Goal: Task Accomplishment & Management: Manage account settings

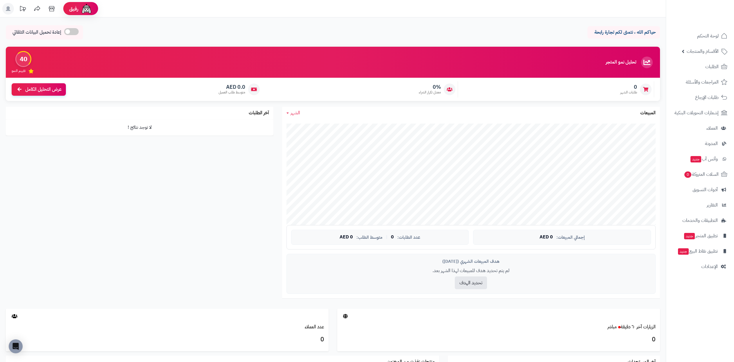
click at [348, 22] on div "حياكم الله ، نتمنى لكم تجارة رابحة إعادة تحميل البيانات التلقائي الرئيسية لوحة …" at bounding box center [333, 233] width 666 height 432
click at [9, 9] on icon at bounding box center [8, 8] width 5 height 5
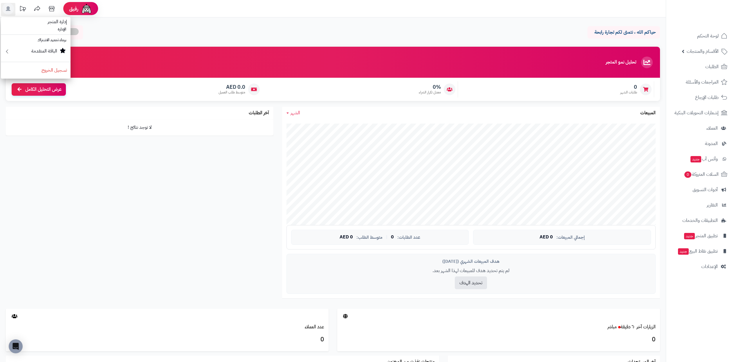
click at [232, 26] on div "حياكم الله ، نتمنى لكم تجارة رابحة إعادة تحميل البيانات التلقائي" at bounding box center [333, 33] width 654 height 17
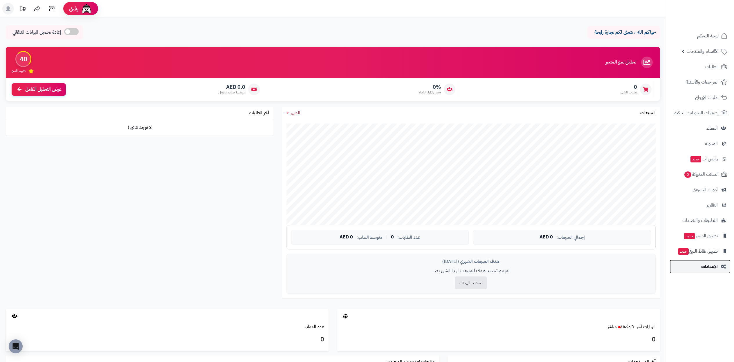
click at [708, 266] on span "الإعدادات" at bounding box center [709, 267] width 17 height 8
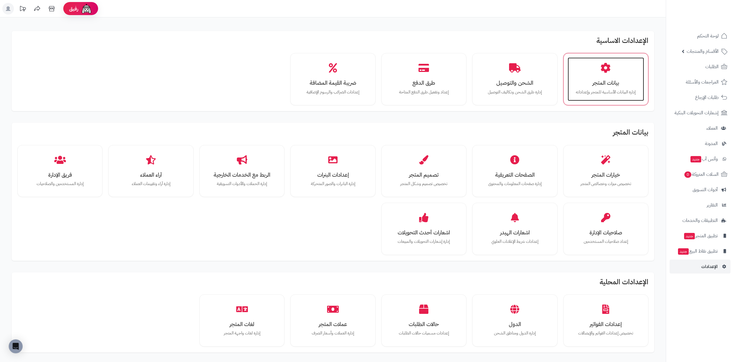
click at [618, 91] on p "إدارة البيانات الأساسية للمتجر وإعداداته" at bounding box center [605, 92] width 65 height 6
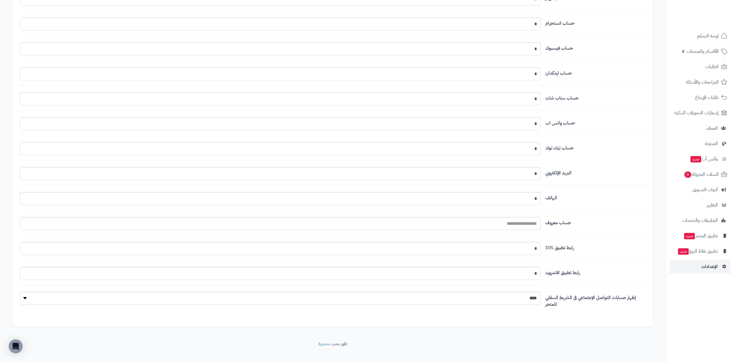
scroll to position [535, 0]
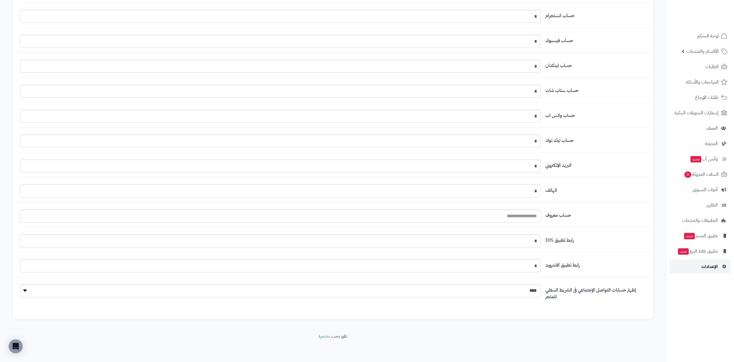
click at [707, 265] on span "الإعدادات" at bounding box center [709, 267] width 17 height 8
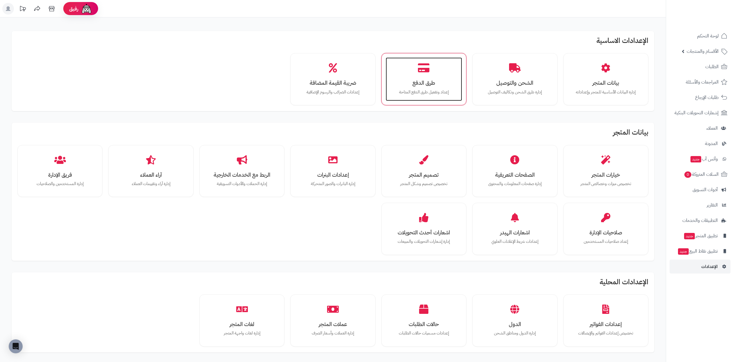
click at [435, 80] on h3 "طرق الدفع" at bounding box center [423, 83] width 65 height 6
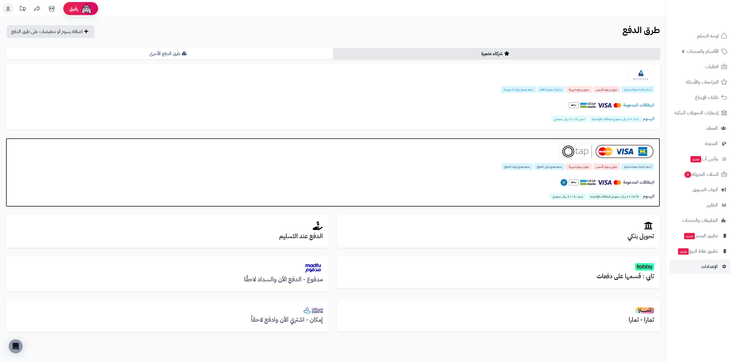
click at [474, 168] on div "أسعار خاصة بعملاء متجرة بدون رسوم تأسيس بدون رسوم شهرية يدعم جميع دول الخليج يد…" at bounding box center [333, 166] width 642 height 7
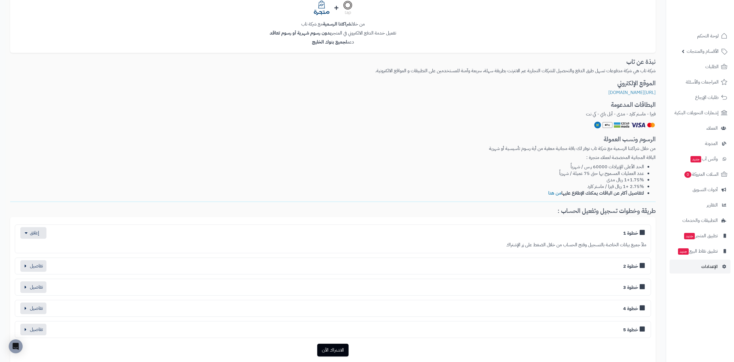
scroll to position [87, 0]
click at [511, 235] on div "خطوة 1" at bounding box center [332, 233] width 627 height 12
click at [31, 233] on button "button" at bounding box center [33, 233] width 26 height 12
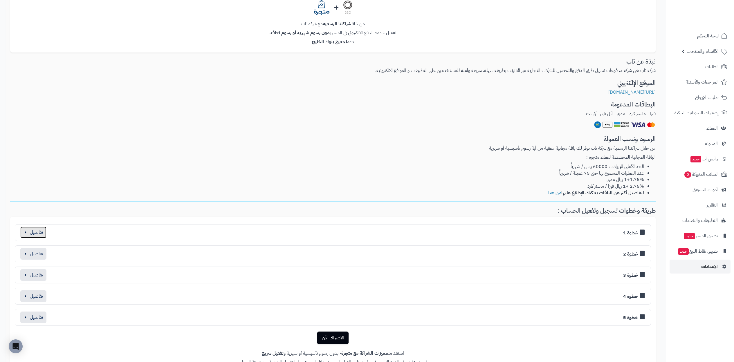
click at [31, 233] on button "button" at bounding box center [33, 233] width 26 height 12
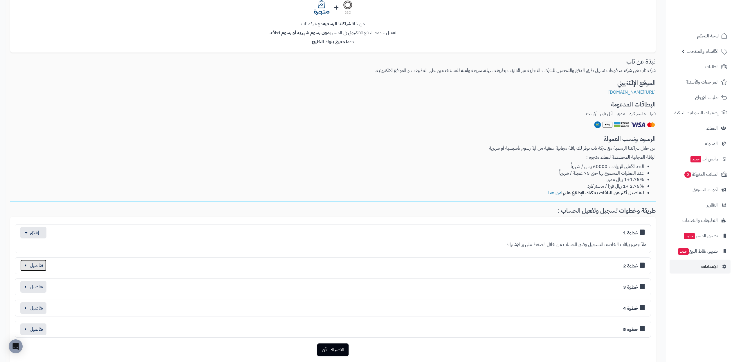
click at [35, 266] on button "button" at bounding box center [33, 266] width 26 height 12
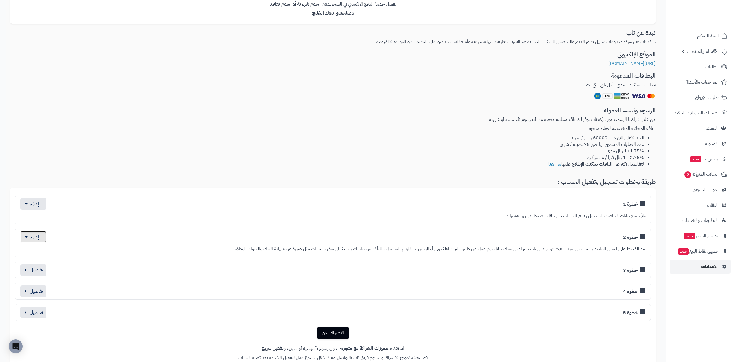
scroll to position [116, 0]
click at [42, 270] on button "button" at bounding box center [33, 270] width 26 height 12
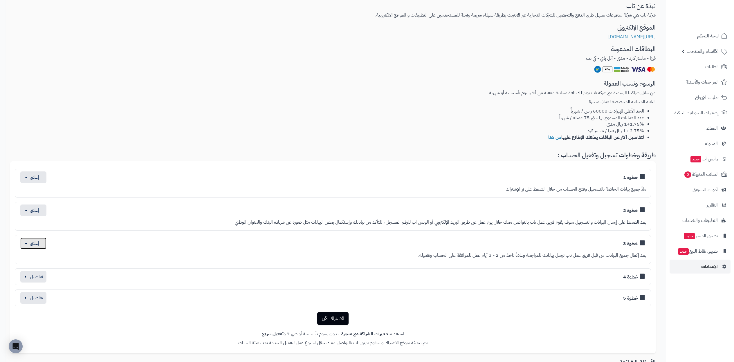
scroll to position [145, 0]
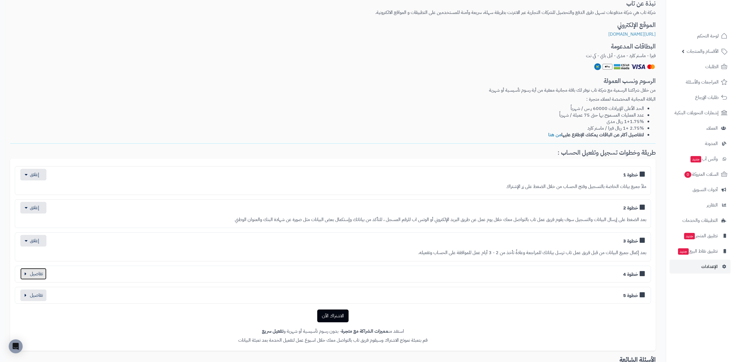
click at [41, 272] on button "button" at bounding box center [33, 274] width 26 height 12
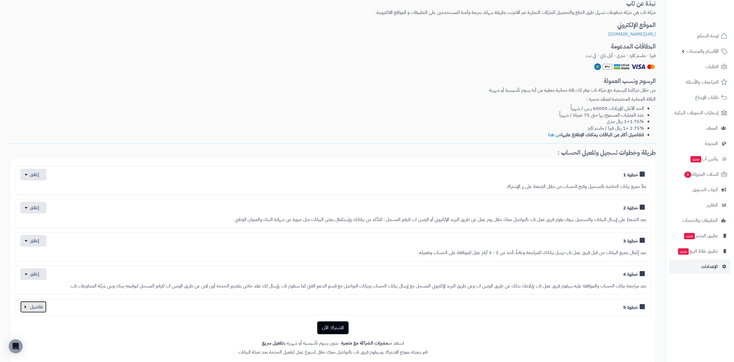
click at [31, 305] on button "button" at bounding box center [33, 307] width 26 height 12
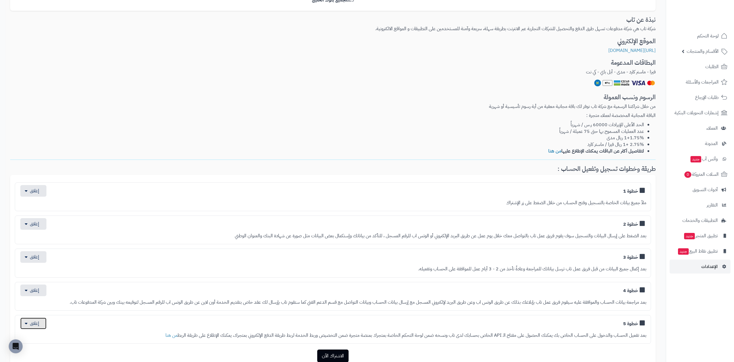
scroll to position [0, 0]
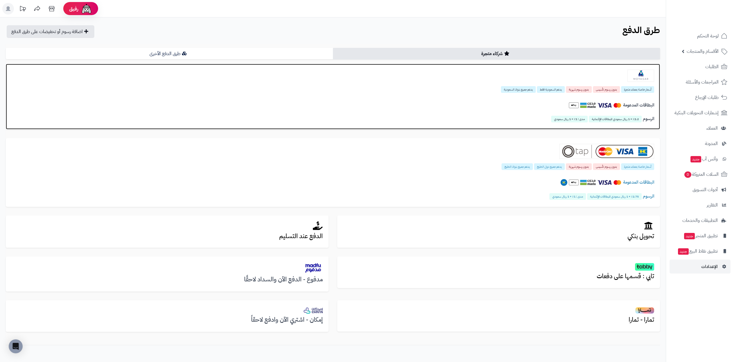
click at [487, 99] on div "البطاقات المدعومة" at bounding box center [333, 107] width 642 height 20
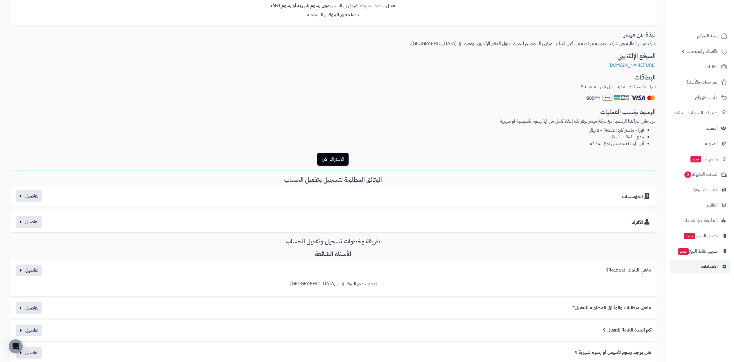
scroll to position [116, 0]
click at [29, 218] on button "button" at bounding box center [29, 220] width 26 height 12
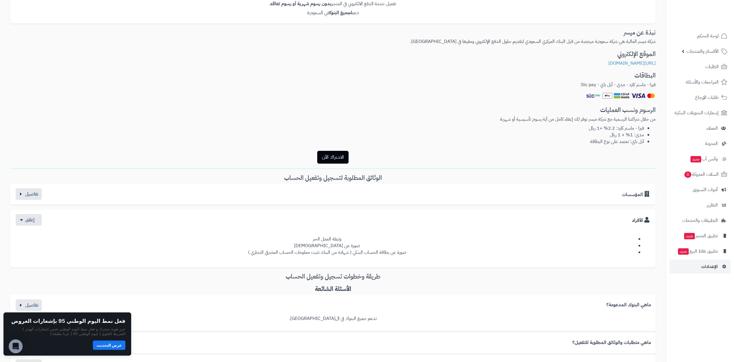
click at [334, 239] on li "وثيقة العمل الحر" at bounding box center [327, 239] width 616 height 7
click at [300, 240] on li "وثيقة العمل الحر" at bounding box center [327, 239] width 616 height 7
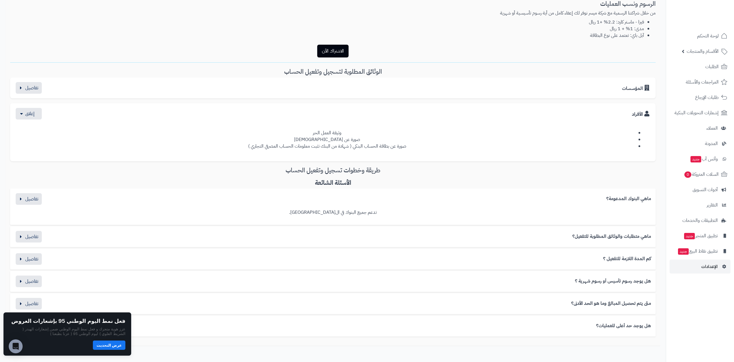
scroll to position [232, 0]
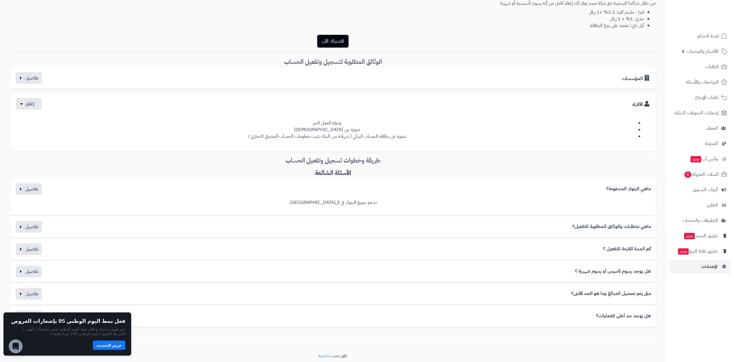
drag, startPoint x: 231, startPoint y: 221, endPoint x: 223, endPoint y: 221, distance: 8.2
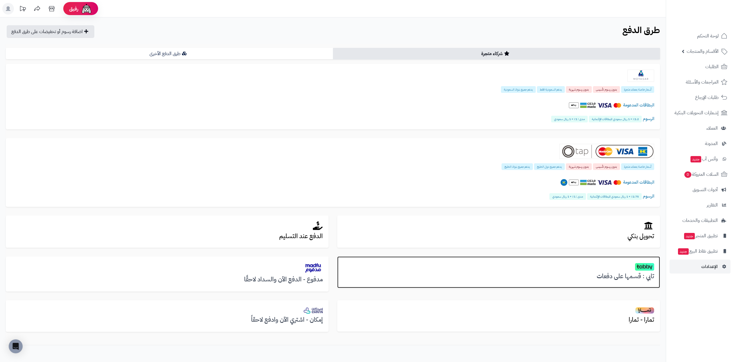
click at [608, 273] on h3 "تابي : قسمها على دفعات" at bounding box center [498, 276] width 311 height 7
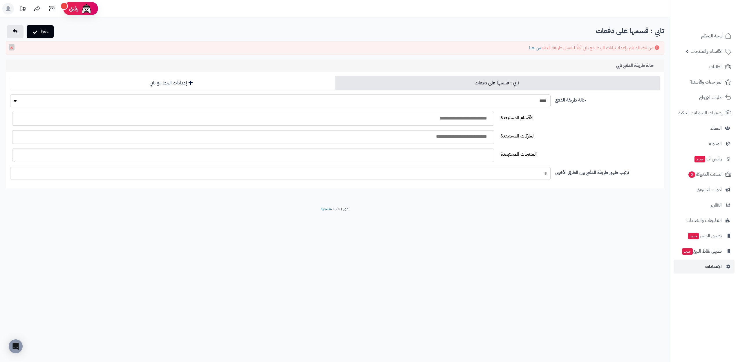
click at [530, 100] on select "**** ****" at bounding box center [280, 100] width 541 height 13
click at [603, 145] on section "الماركات المستبعدة" at bounding box center [335, 139] width 654 height 18
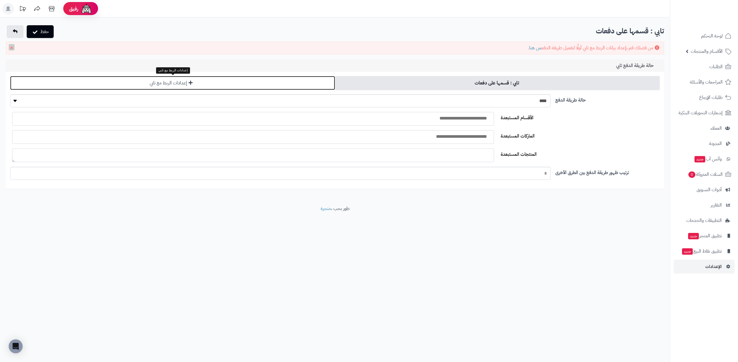
click at [177, 83] on link "إعدادات الربط مع تابي" at bounding box center [172, 83] width 325 height 14
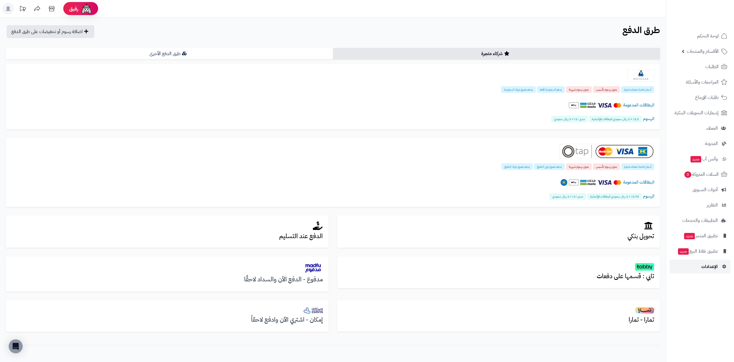
click at [714, 265] on span "الإعدادات" at bounding box center [709, 267] width 17 height 8
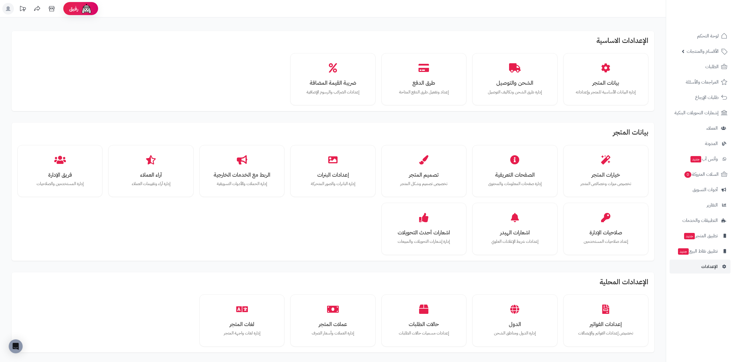
click at [10, 4] on rect at bounding box center [8, 9] width 12 height 12
click at [57, 30] on li "الإدارة" at bounding box center [36, 29] width 70 height 8
click at [61, 29] on div "الإعدادات الاساسية بيانات المتجر إدارة البيانات الأساسية للمتجر وإعداداته الشحن…" at bounding box center [333, 275] width 654 height 501
click at [715, 264] on span "الإعدادات" at bounding box center [709, 267] width 17 height 8
click at [350, 77] on div "ضريبة القيمة المضافة إعدادات الضرائب والرسوم الإضافية" at bounding box center [333, 79] width 76 height 44
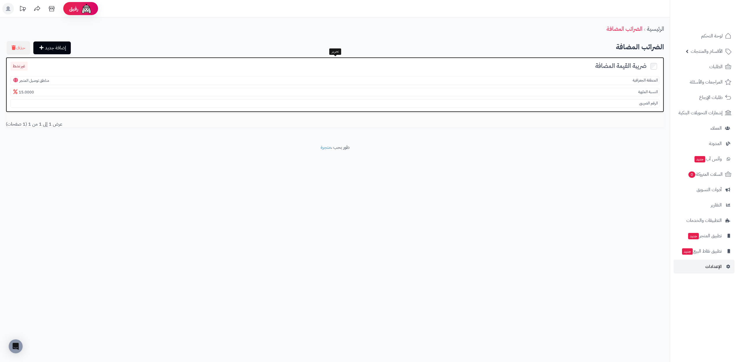
click at [44, 93] on section "النسبة المئوية 15.0000" at bounding box center [334, 92] width 649 height 9
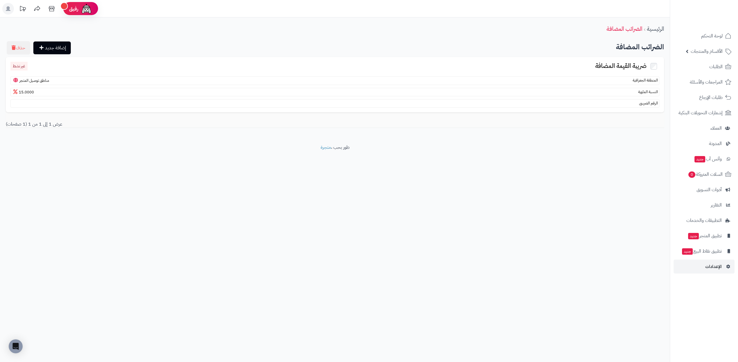
drag, startPoint x: 525, startPoint y: 50, endPoint x: 521, endPoint y: 50, distance: 3.5
